Goal: Information Seeking & Learning: Learn about a topic

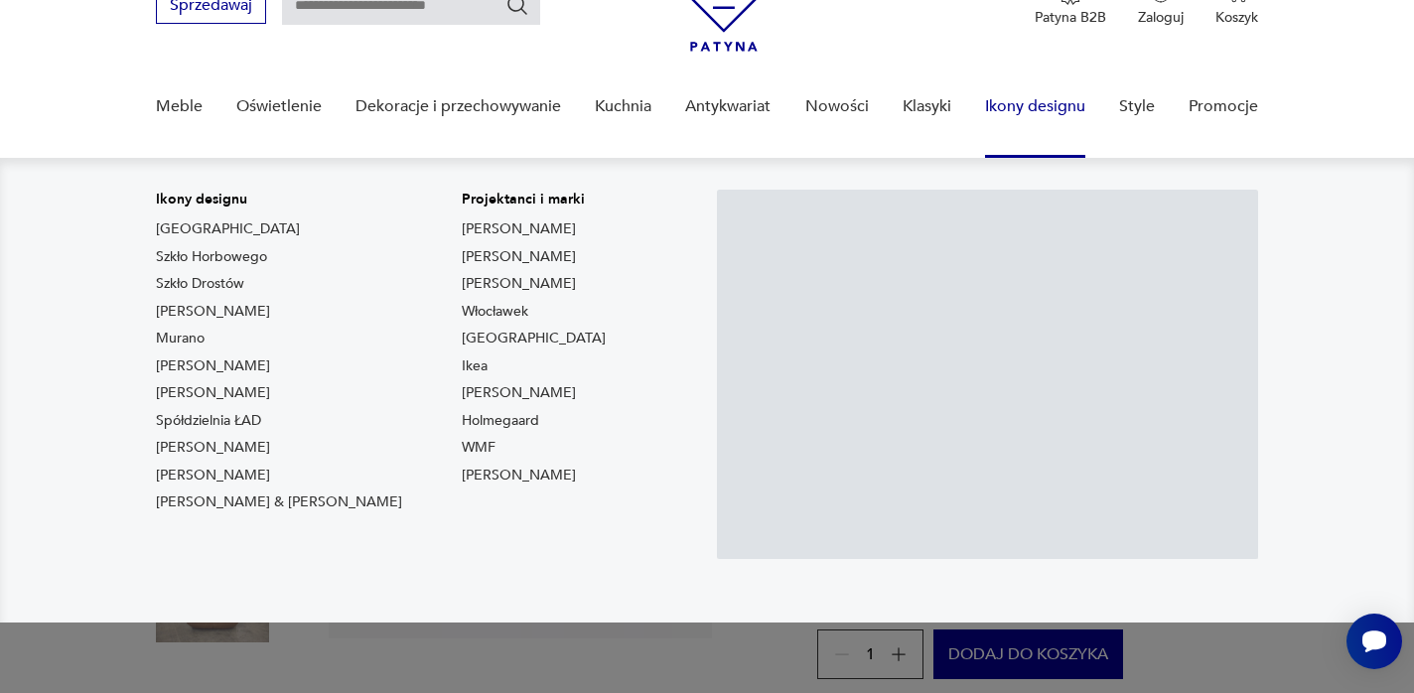
scroll to position [121, 0]
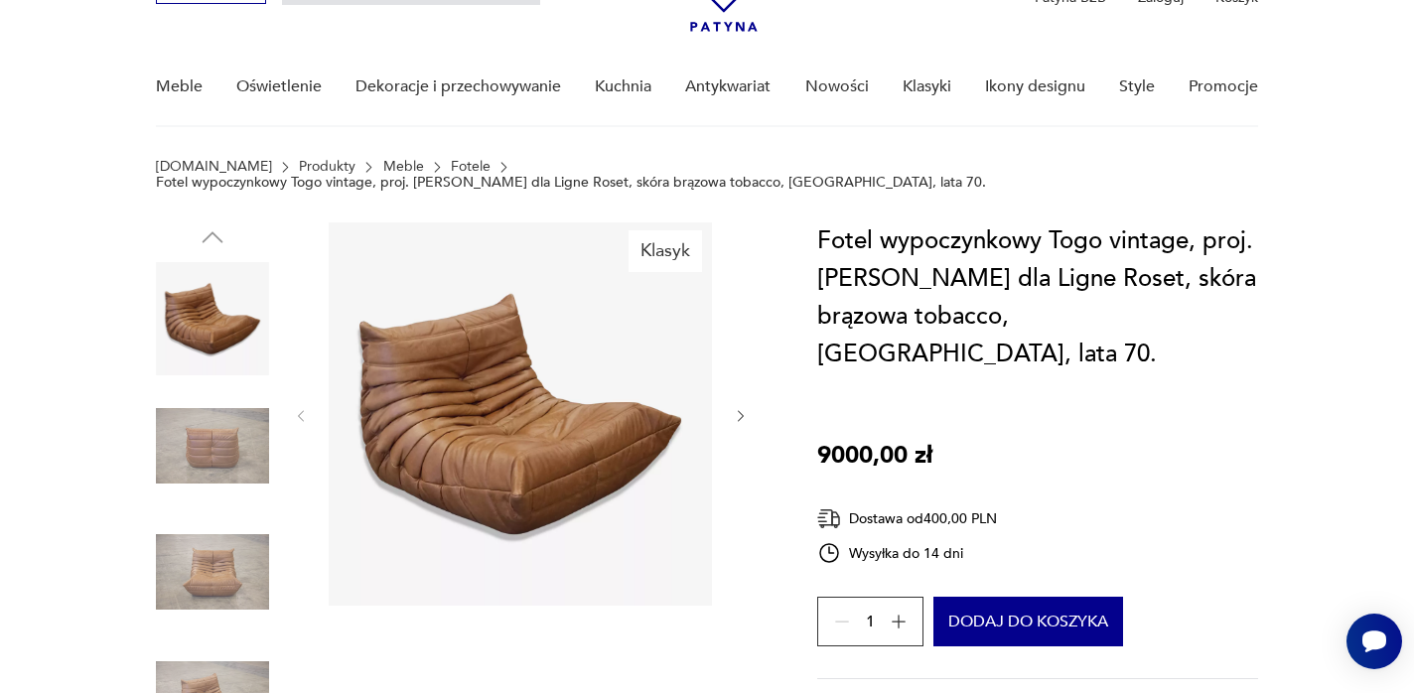
click at [737, 408] on icon "button" at bounding box center [741, 416] width 17 height 17
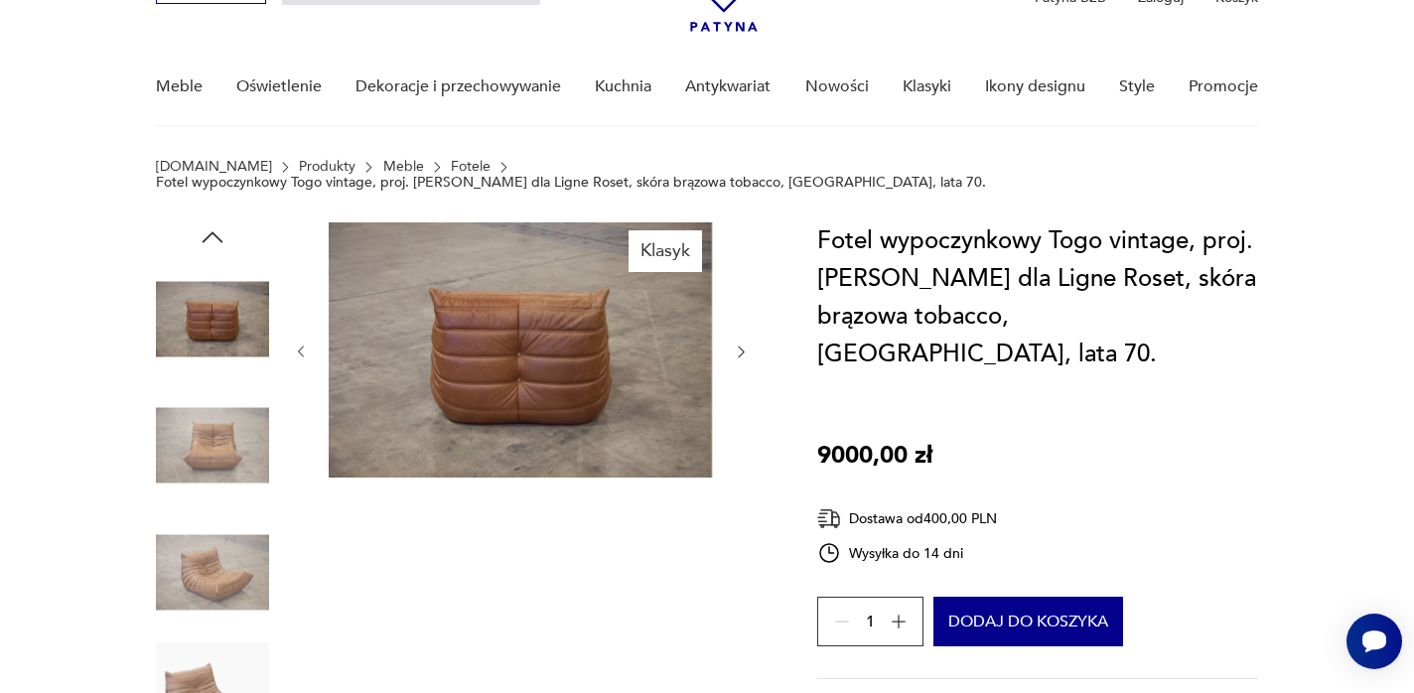
click at [737, 399] on div at bounding box center [521, 351] width 457 height 259
click at [740, 344] on icon "button" at bounding box center [741, 352] width 17 height 17
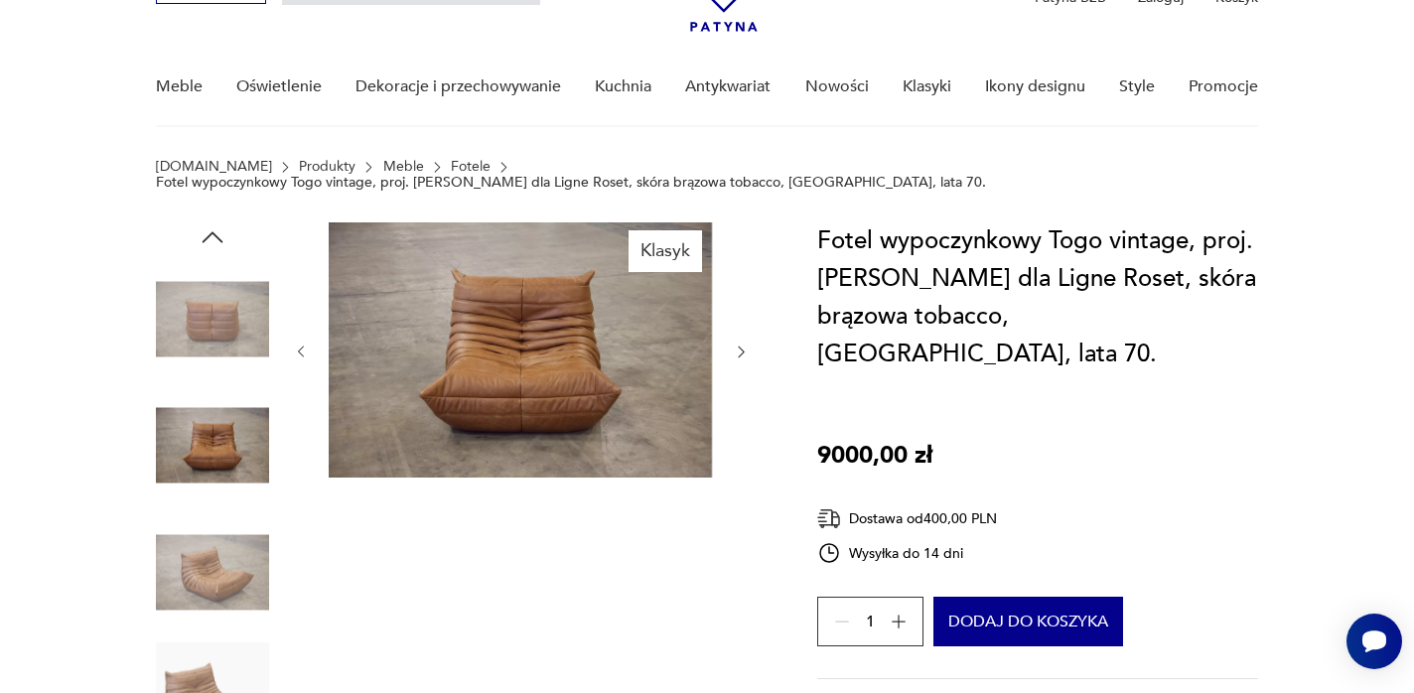
click at [740, 344] on icon "button" at bounding box center [741, 352] width 17 height 17
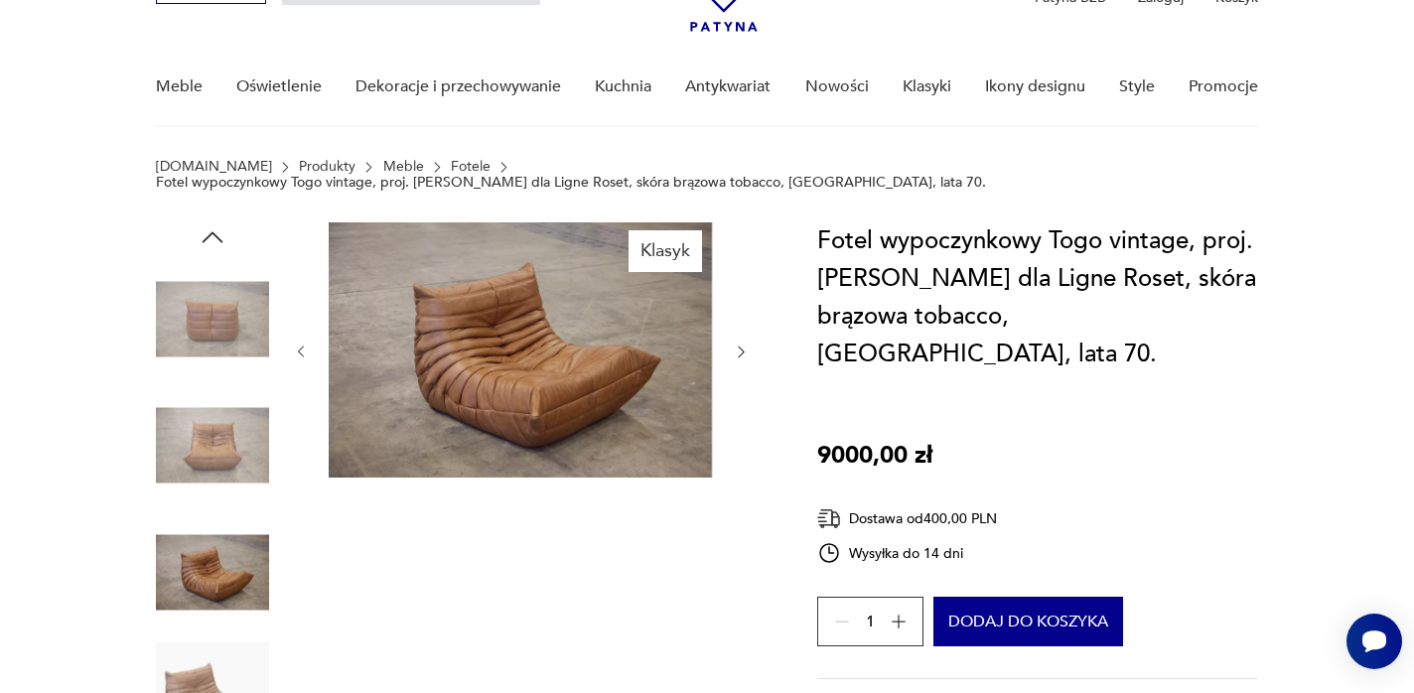
click at [740, 344] on icon "button" at bounding box center [741, 352] width 17 height 17
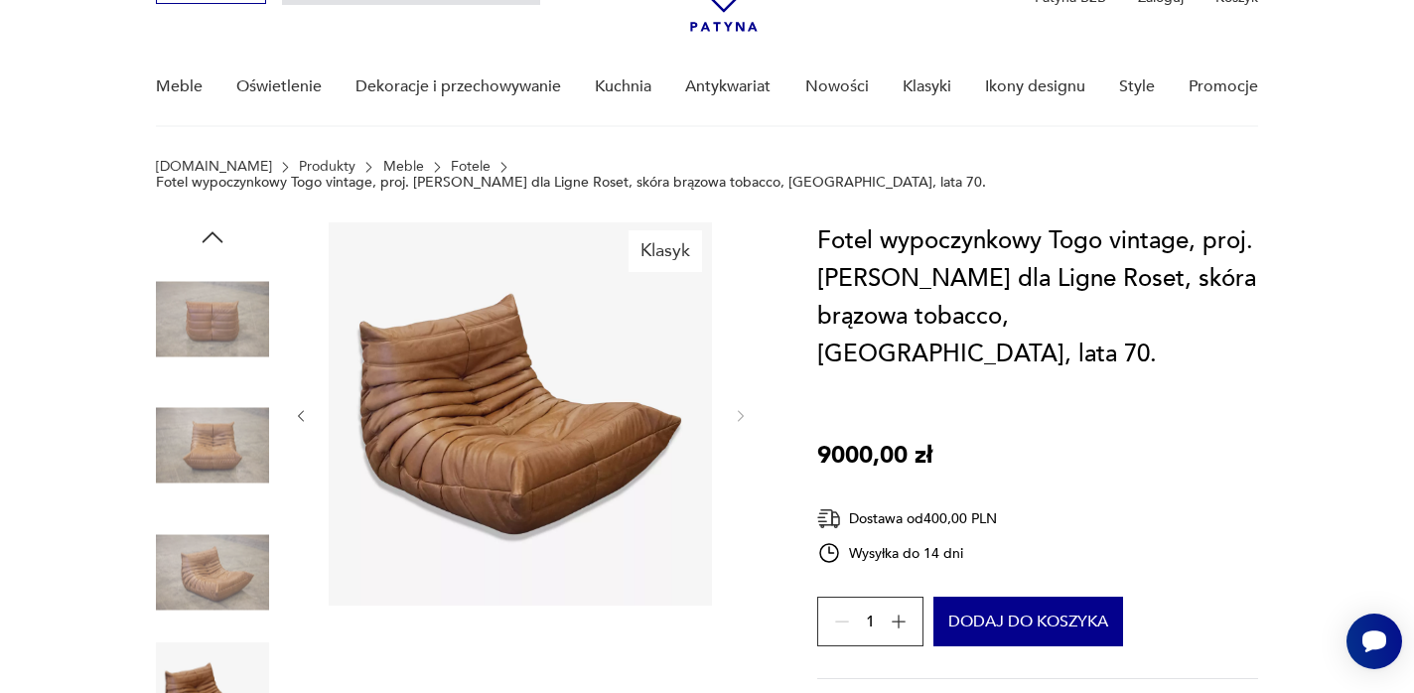
click at [740, 337] on div at bounding box center [521, 415] width 457 height 387
click at [194, 419] on img at bounding box center [212, 445] width 113 height 113
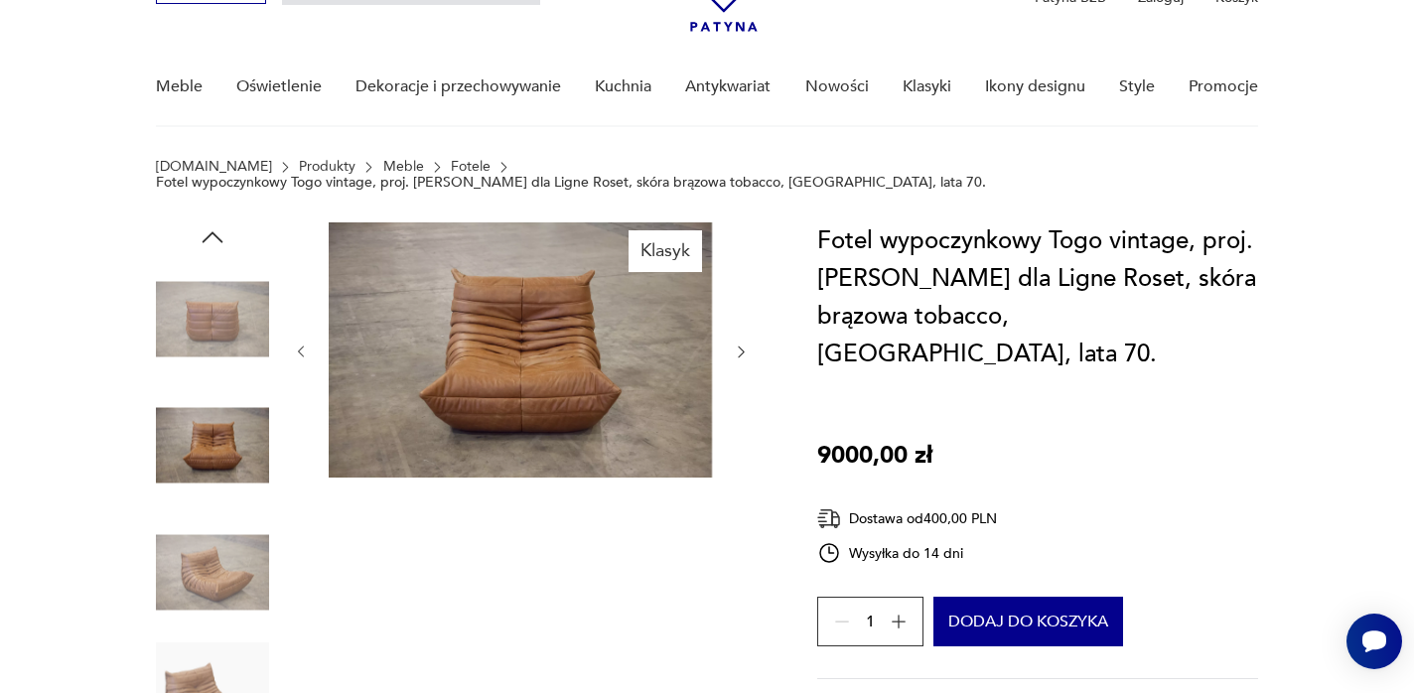
click at [214, 519] on img at bounding box center [212, 571] width 113 height 113
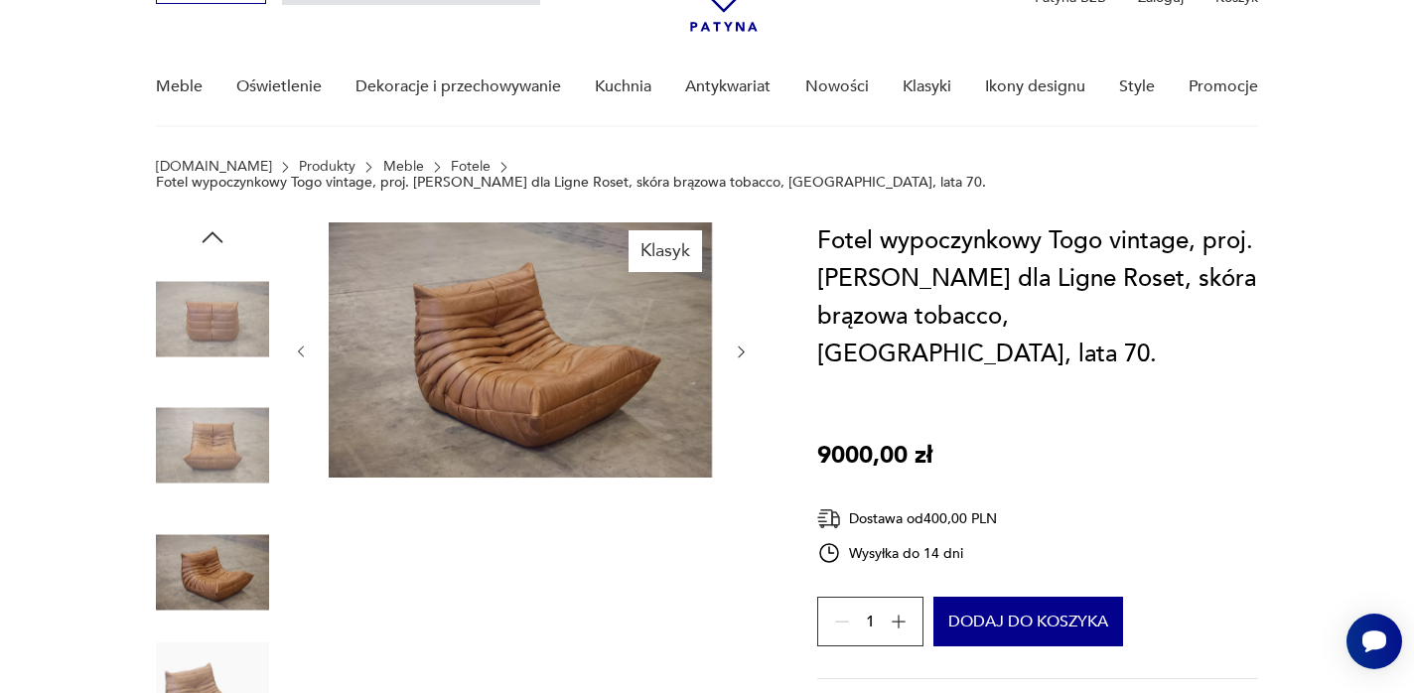
click at [219, 642] on img at bounding box center [212, 698] width 113 height 113
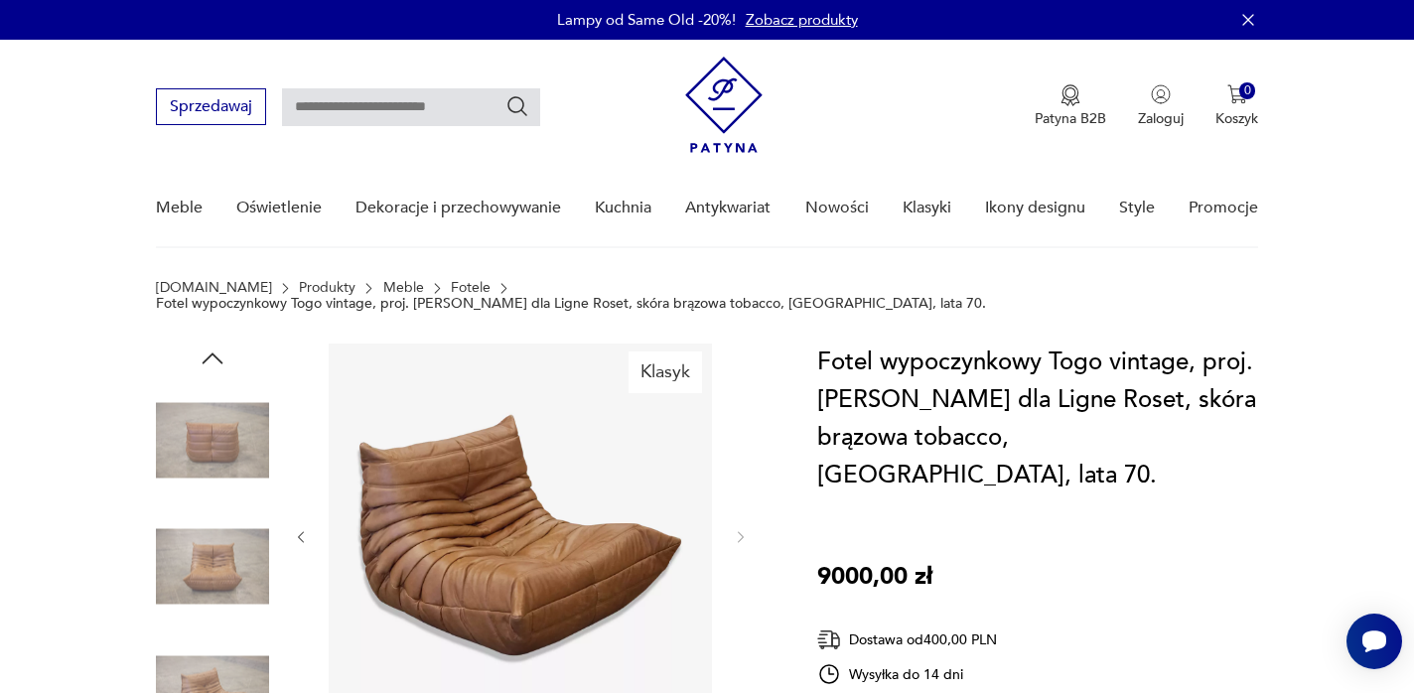
scroll to position [0, 0]
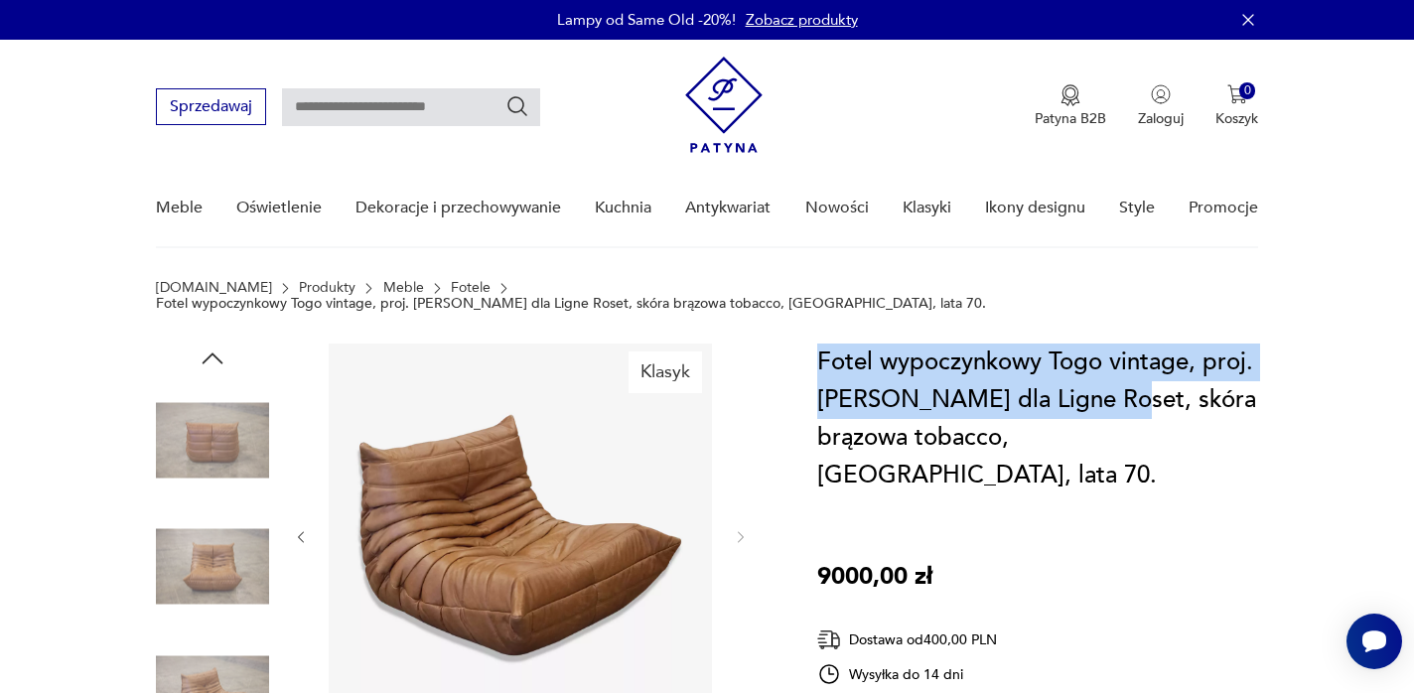
drag, startPoint x: 1114, startPoint y: 383, endPoint x: 818, endPoint y: 357, distance: 297.0
click at [818, 357] on h1 "Fotel wypoczynkowy Togo vintage, proj. M. Ducaroy dla Ligne Roset, skóra brązow…" at bounding box center [1037, 419] width 441 height 151
copy h1 "Fotel wypoczynkowy Togo vintage, proj. M. Ducaroy dla Ligne Roset"
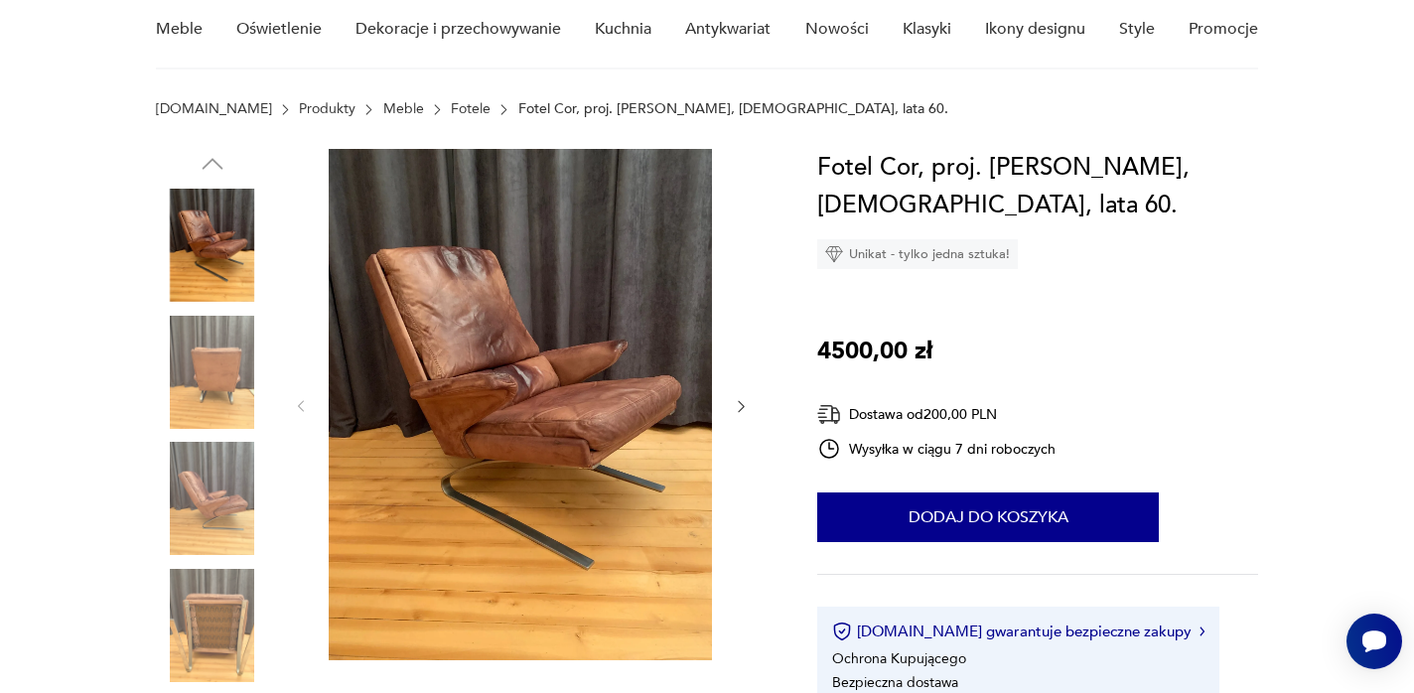
scroll to position [186, 0]
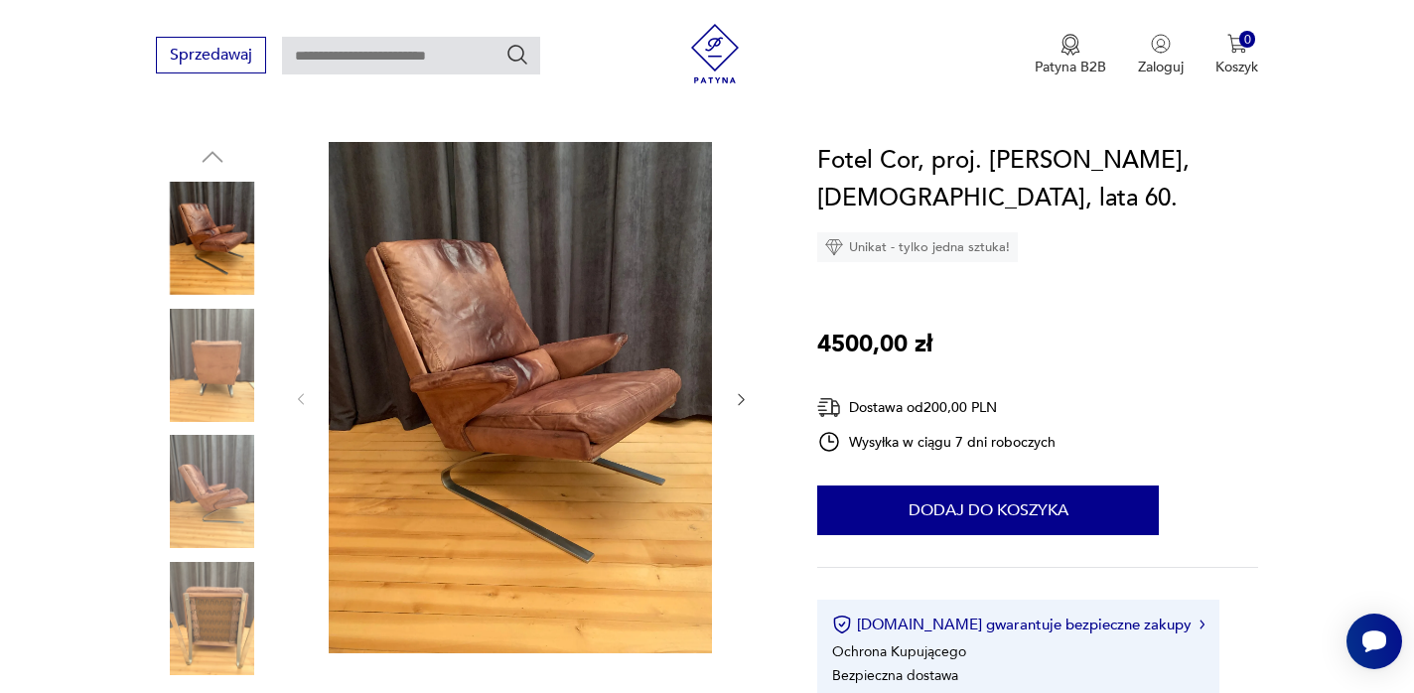
click at [227, 339] on img at bounding box center [212, 365] width 113 height 113
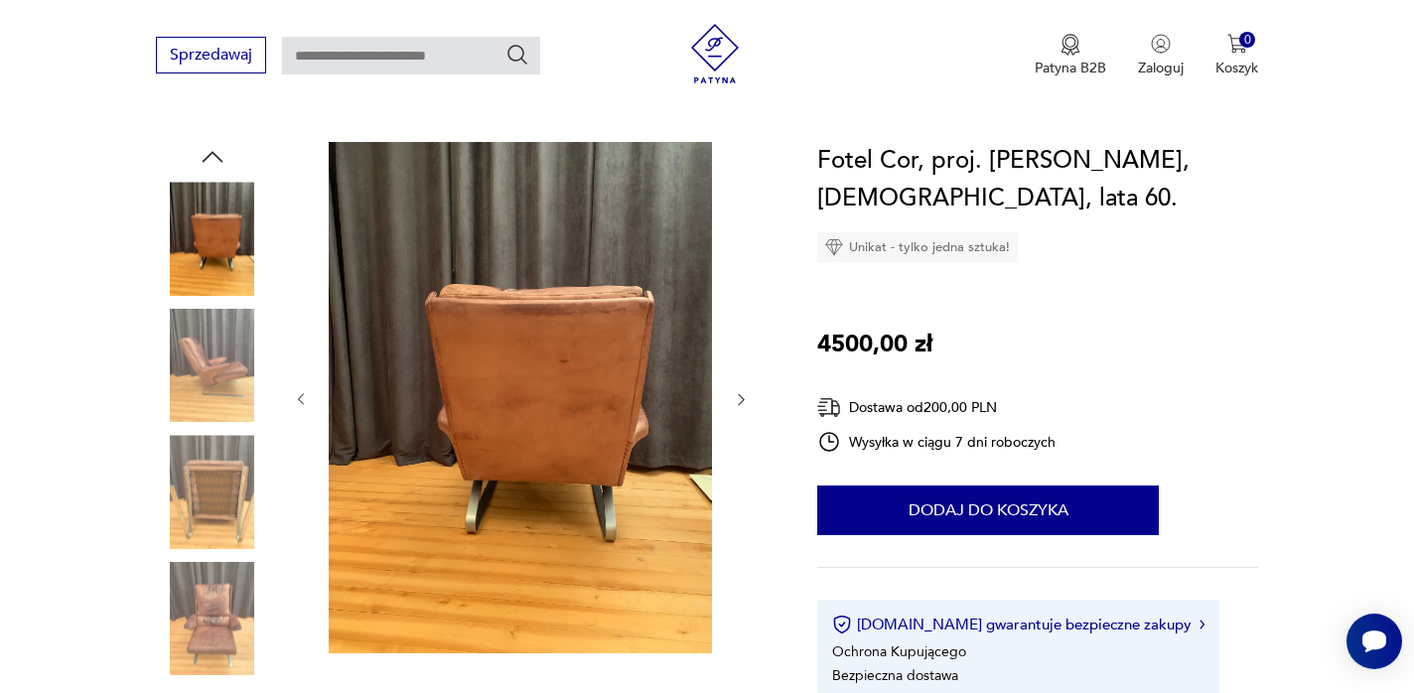
click at [217, 482] on img at bounding box center [212, 491] width 113 height 113
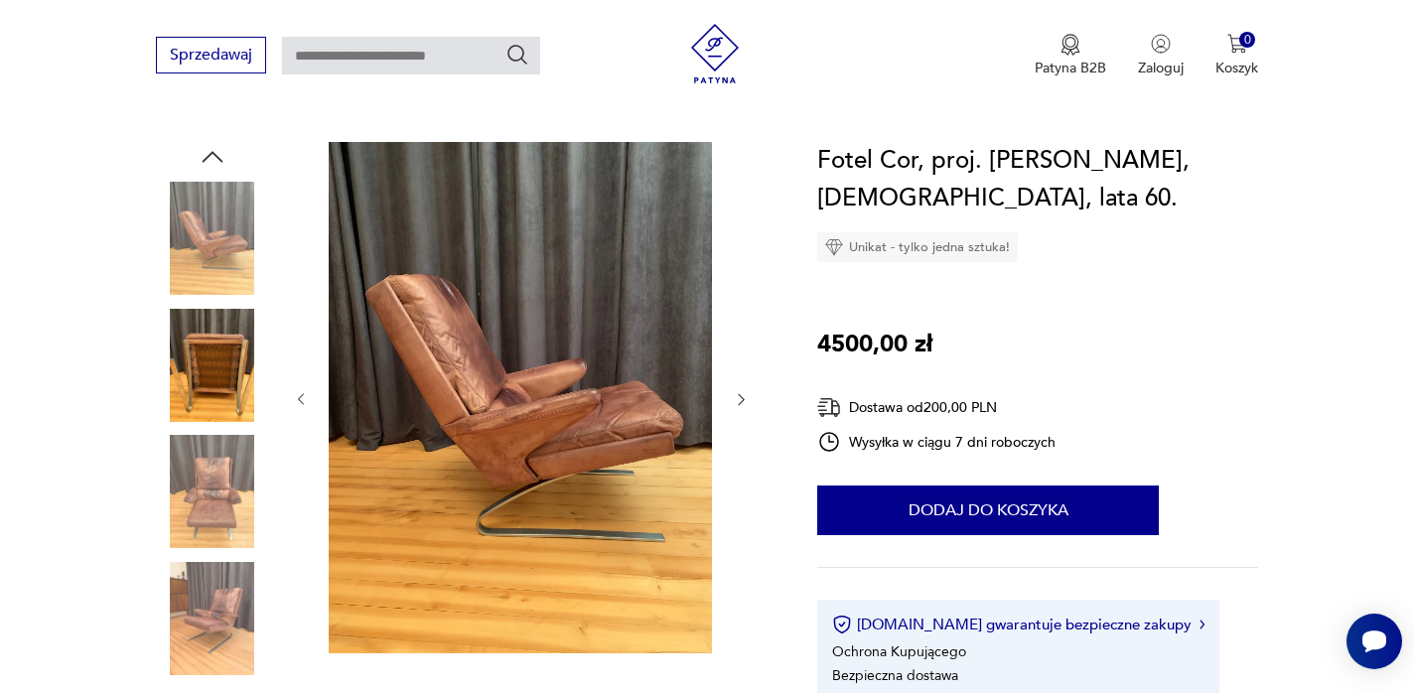
click at [216, 504] on img at bounding box center [212, 491] width 113 height 113
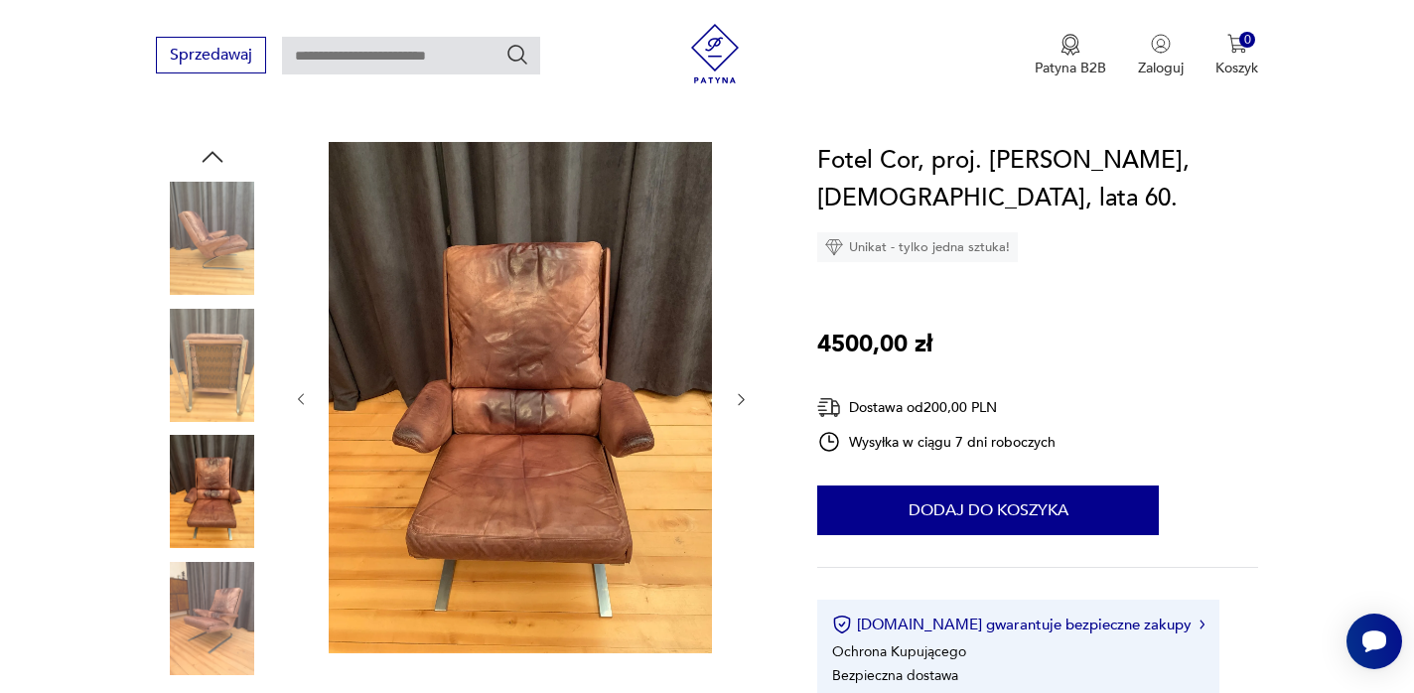
click at [216, 598] on img at bounding box center [212, 618] width 113 height 113
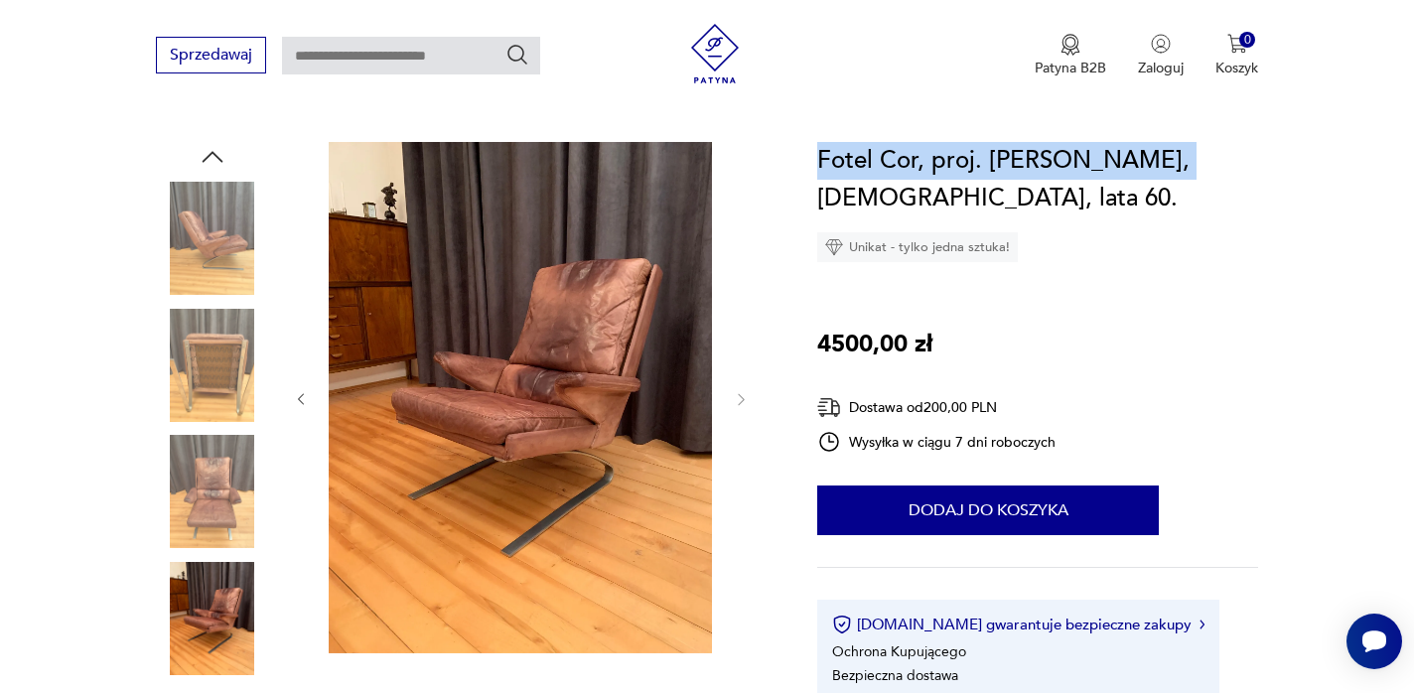
drag, startPoint x: 1152, startPoint y: 157, endPoint x: 819, endPoint y: 162, distance: 332.7
click at [819, 162] on h1 "Fotel Cor, proj. [PERSON_NAME], [DEMOGRAPHIC_DATA], lata 60." at bounding box center [1037, 179] width 441 height 75
copy h1 "Fotel Cor, proj. [PERSON_NAME],"
